Goal: Go to known website: Access a specific website the user already knows

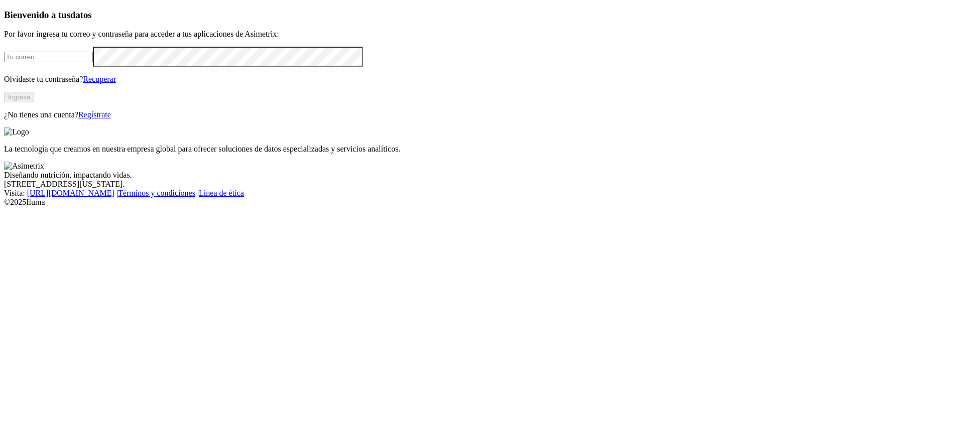
type input "[EMAIL_ADDRESS][PERSON_NAME][DOMAIN_NAME]"
click at [34, 102] on button "Ingresa" at bounding box center [19, 97] width 30 height 11
